Goal: Find contact information: Find contact information

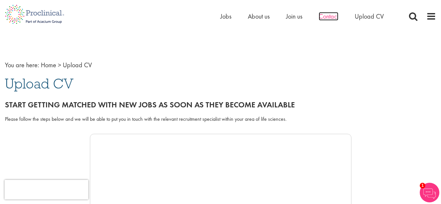
click at [334, 18] on span "Contact" at bounding box center [329, 16] width 20 height 8
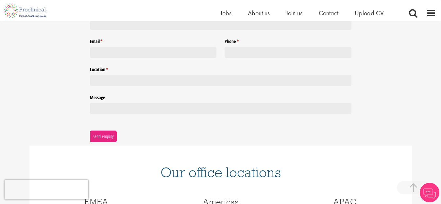
scroll to position [308, 0]
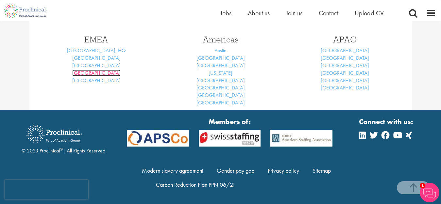
click at [102, 71] on link "[GEOGRAPHIC_DATA]" at bounding box center [96, 73] width 48 height 7
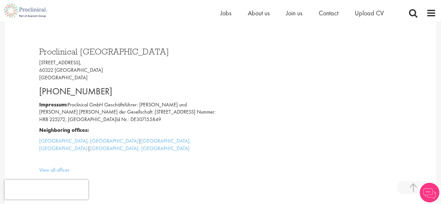
scroll to position [196, 0]
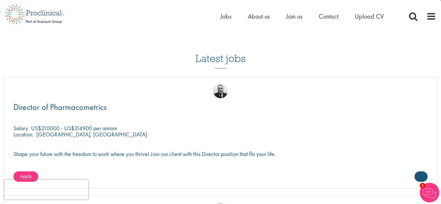
scroll to position [1078, 0]
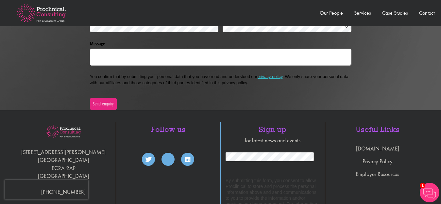
scroll to position [1547, 0]
